Goal: Information Seeking & Learning: Learn about a topic

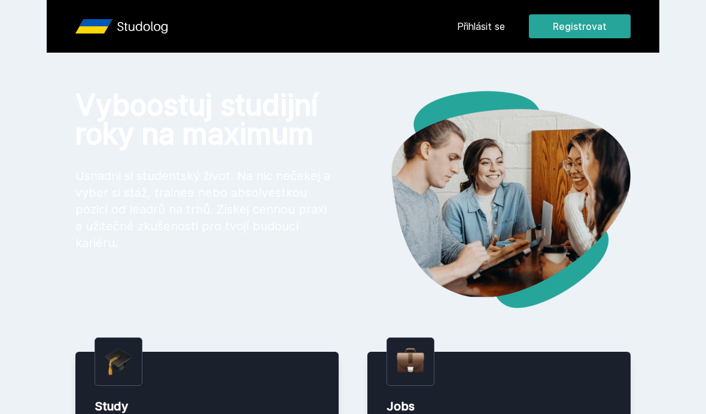
click at [492, 26] on link "Přihlásit se" at bounding box center [481, 26] width 48 height 14
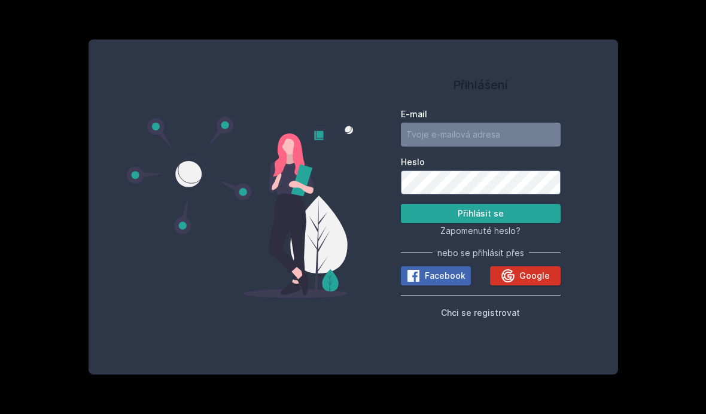
click at [528, 285] on button "Google" at bounding box center [525, 275] width 70 height 19
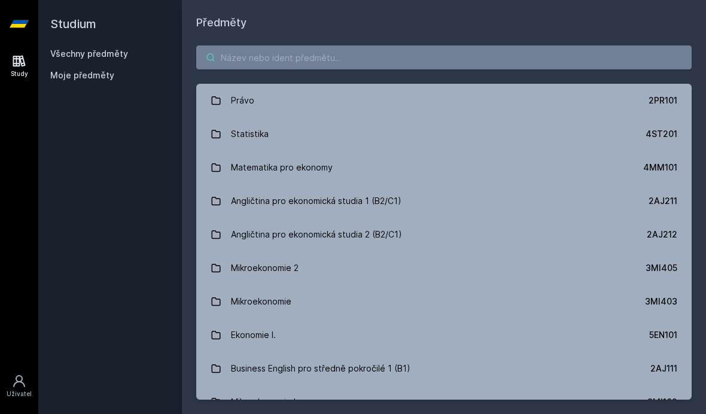
click at [584, 56] on input "search" at bounding box center [444, 57] width 496 height 24
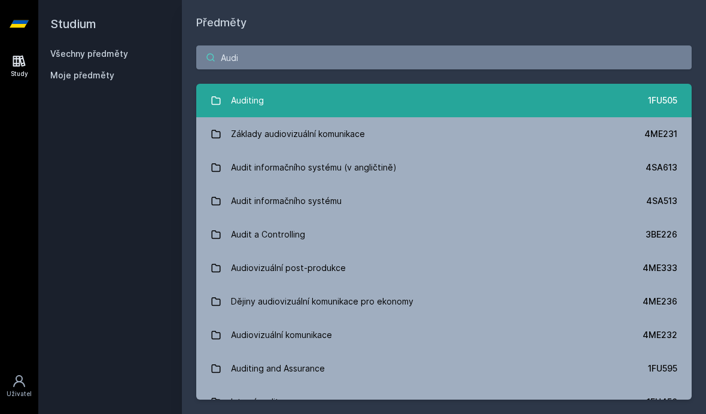
type input "Audi"
click at [392, 108] on link "Auditing 1FU505" at bounding box center [444, 101] width 496 height 34
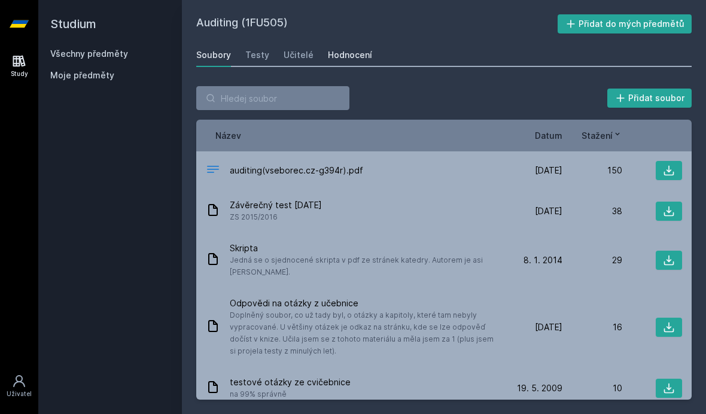
click at [330, 57] on div "Hodnocení" at bounding box center [350, 55] width 44 height 12
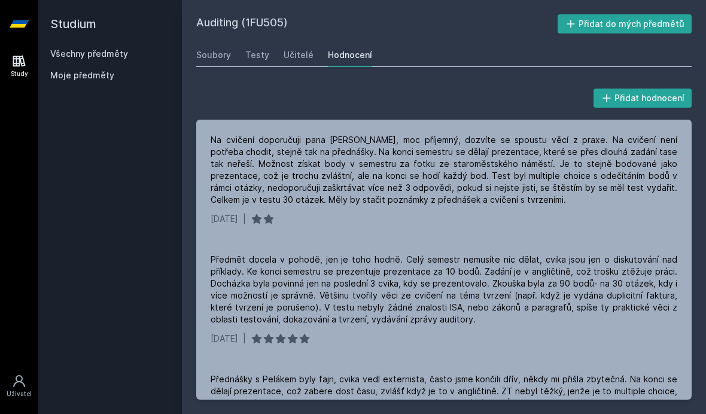
scroll to position [42, 0]
